Goal: Task Accomplishment & Management: Use online tool/utility

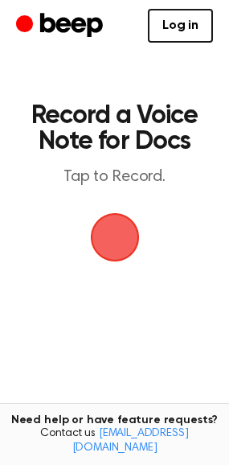
click at [118, 243] on span "button" at bounding box center [115, 238] width 52 height 52
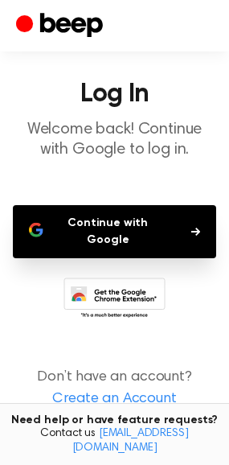
scroll to position [42, 0]
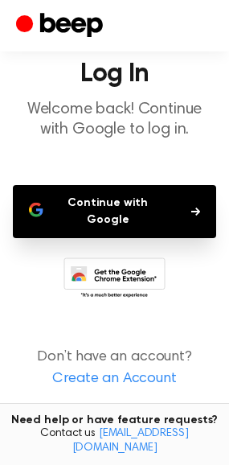
click at [135, 216] on button "Continue with Google" at bounding box center [115, 211] width 204 height 53
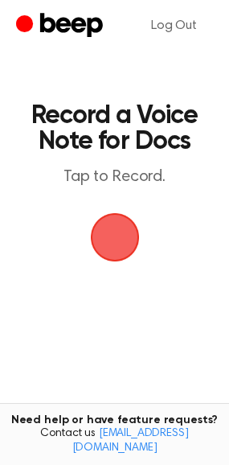
click at [128, 242] on span "button" at bounding box center [114, 237] width 77 height 77
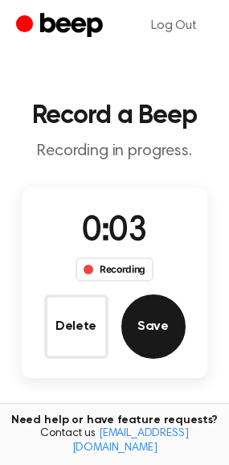
click at [141, 337] on button "Save" at bounding box center [154, 327] width 64 height 64
